Goal: Navigation & Orientation: Find specific page/section

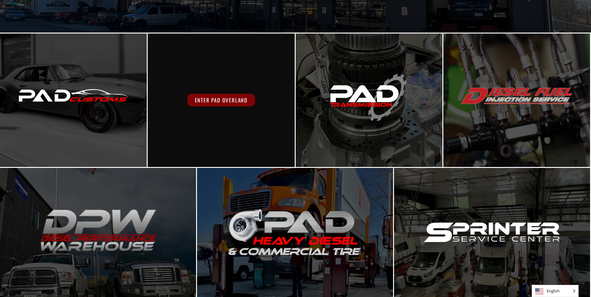
scroll to position [155, 0]
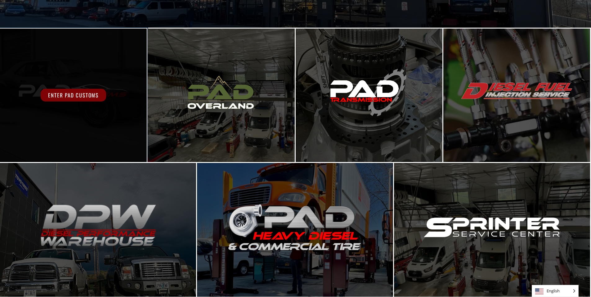
click at [84, 91] on span "Enter PAD Customs" at bounding box center [73, 95] width 65 height 13
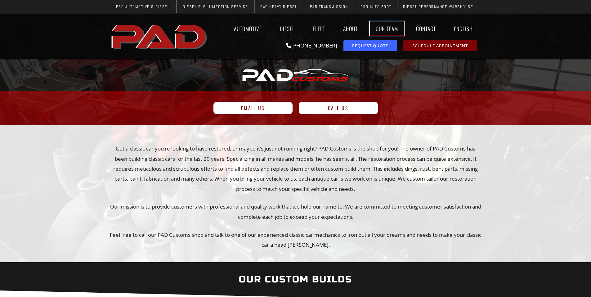
click at [377, 28] on link "Our Team" at bounding box center [387, 28] width 34 height 14
